Goal: Task Accomplishment & Management: Use online tool/utility

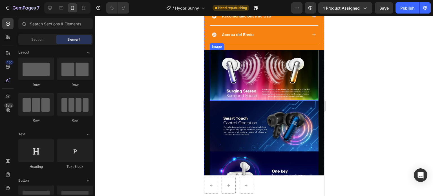
scroll to position [310, 0]
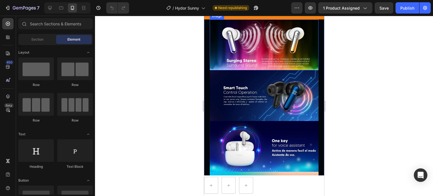
click at [275, 70] on img at bounding box center [264, 44] width 109 height 51
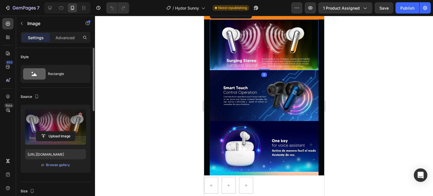
click at [59, 128] on label at bounding box center [55, 127] width 61 height 36
click at [59, 131] on input "file" at bounding box center [55, 136] width 39 height 10
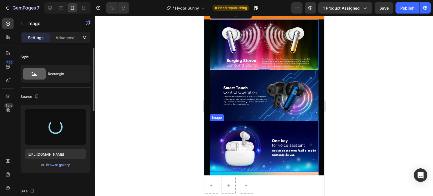
type input "[URL][DOMAIN_NAME]"
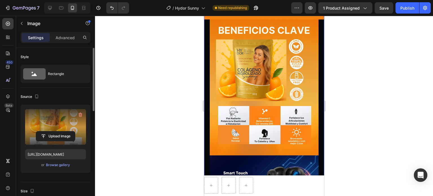
click at [318, 125] on div "Product Images Row Sunny - Colágeno Hidrolizado Product Title Icon Icon Icon Ic…" at bounding box center [264, 51] width 120 height 669
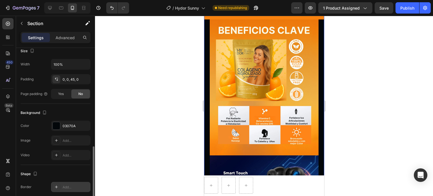
scroll to position [141, 0]
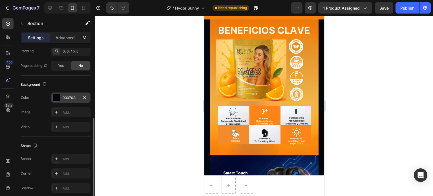
click at [69, 98] on div "03070A" at bounding box center [71, 97] width 16 height 5
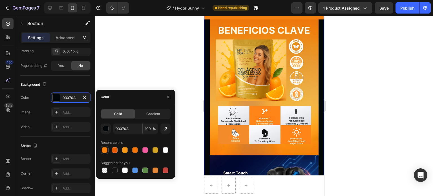
click at [104, 149] on div at bounding box center [105, 150] width 6 height 6
type input "F8820F"
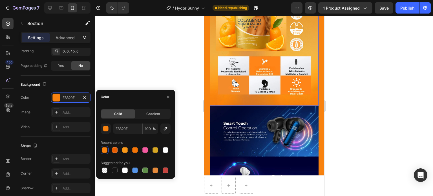
scroll to position [367, 0]
